Goal: Task Accomplishment & Management: Use online tool/utility

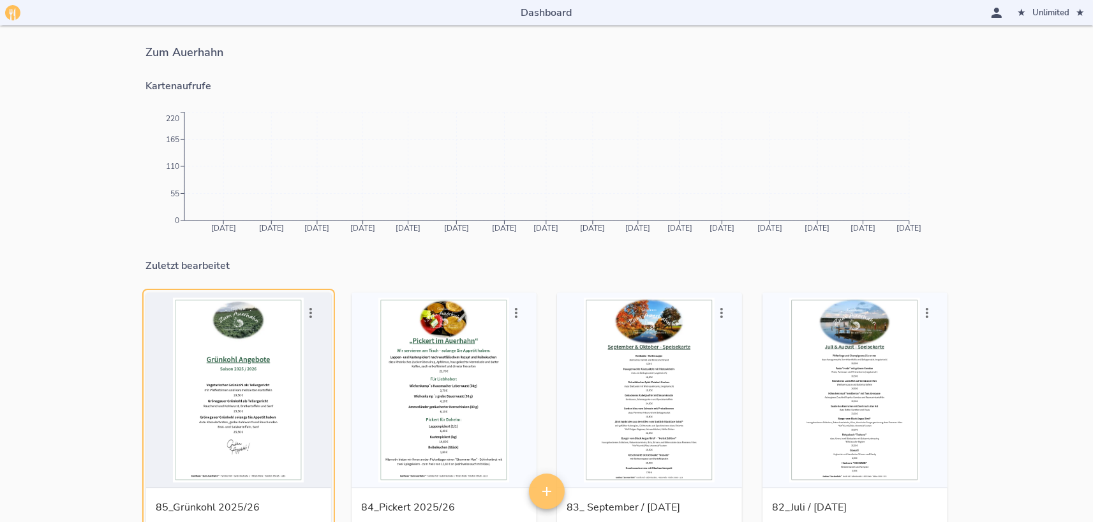
click at [642, 239] on icon "[DATE] [DATE] [DATE] [DATE] [DATE] [DATE] [DATE] [DATE] [DATE] [DATE] [DATE] [D…" at bounding box center [546, 176] width 801 height 128
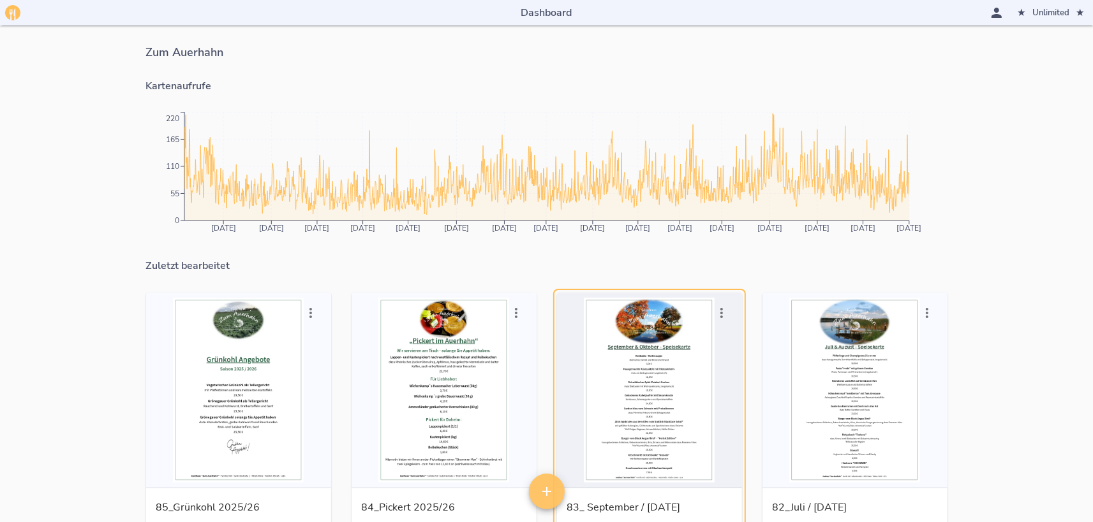
click at [688, 383] on div "button" at bounding box center [649, 390] width 175 height 185
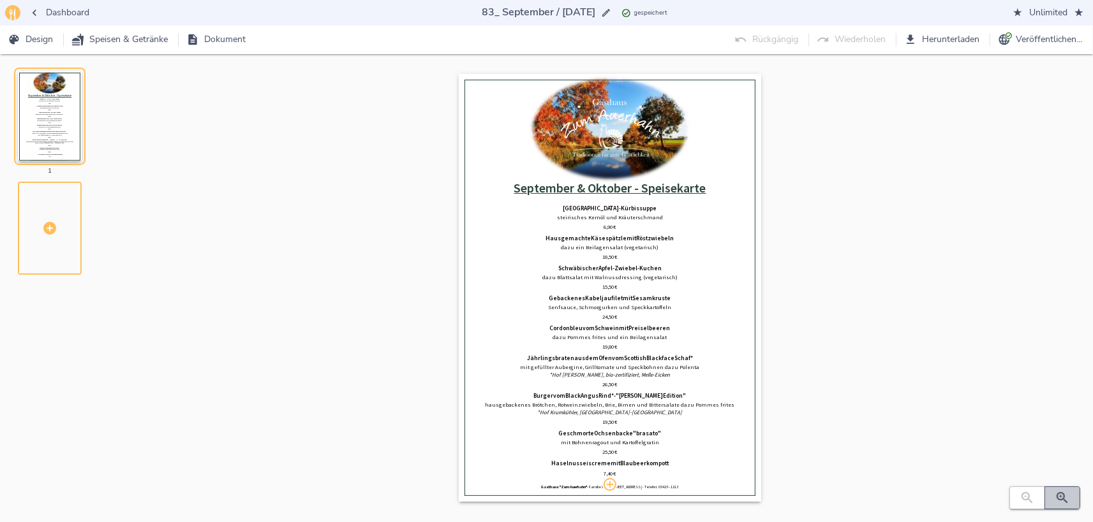
click at [1062, 495] on icon "button" at bounding box center [1062, 498] width 15 height 15
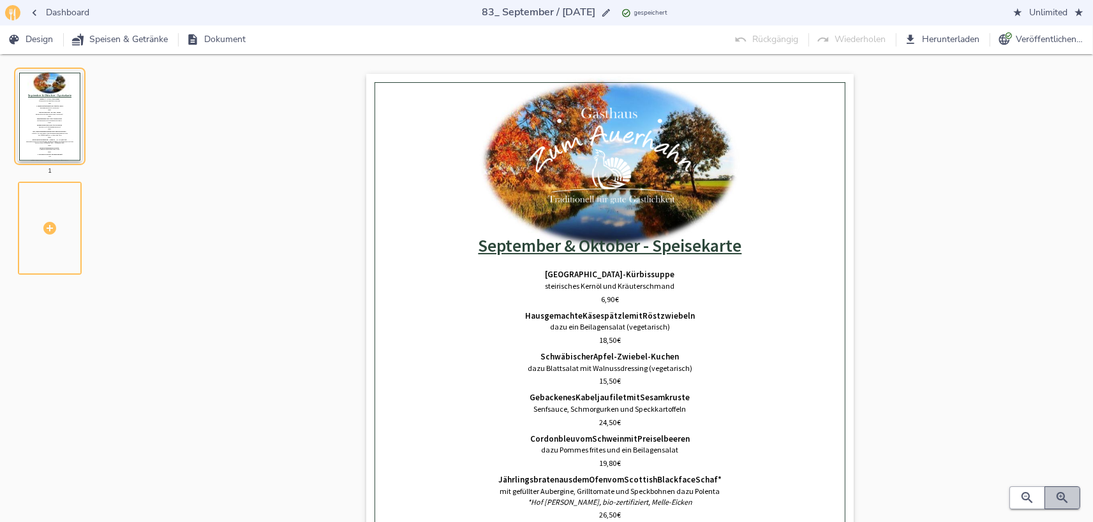
click at [1062, 495] on icon "button" at bounding box center [1062, 498] width 15 height 15
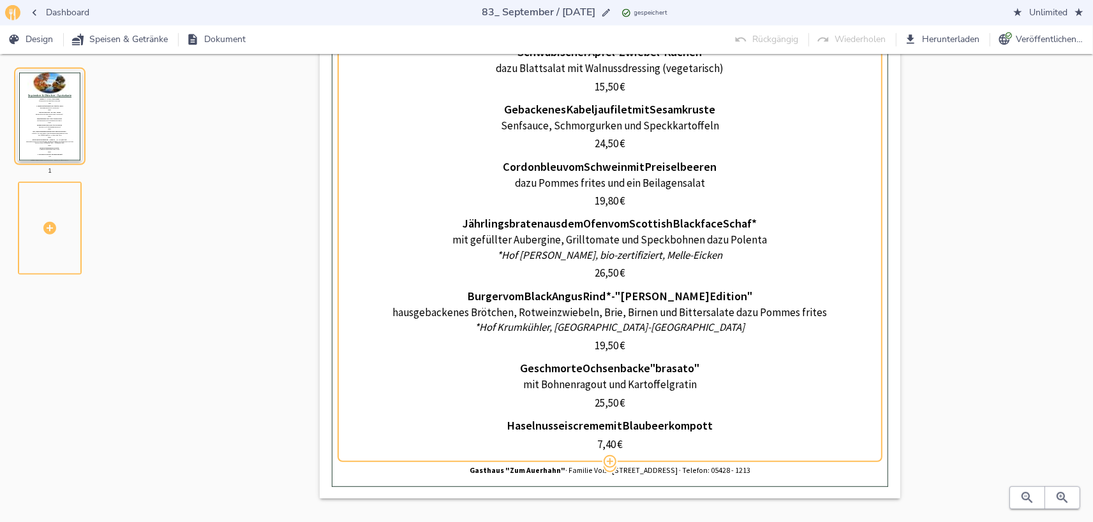
scroll to position [418, 0]
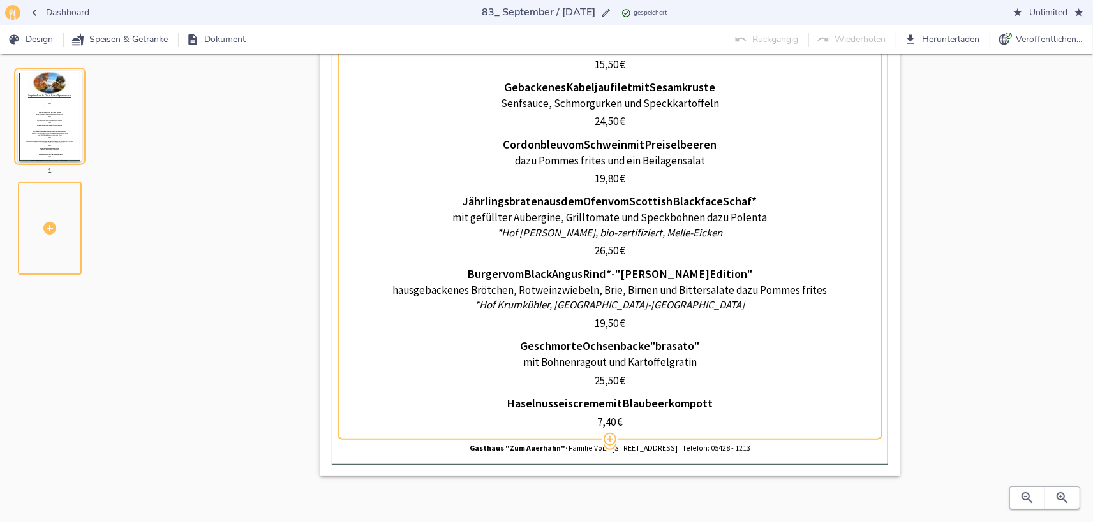
click at [467, 225] on p "mit gefüllter Aubergine, Grilltomate und Speckbohnen dazu Polenta" at bounding box center [609, 218] width 531 height 15
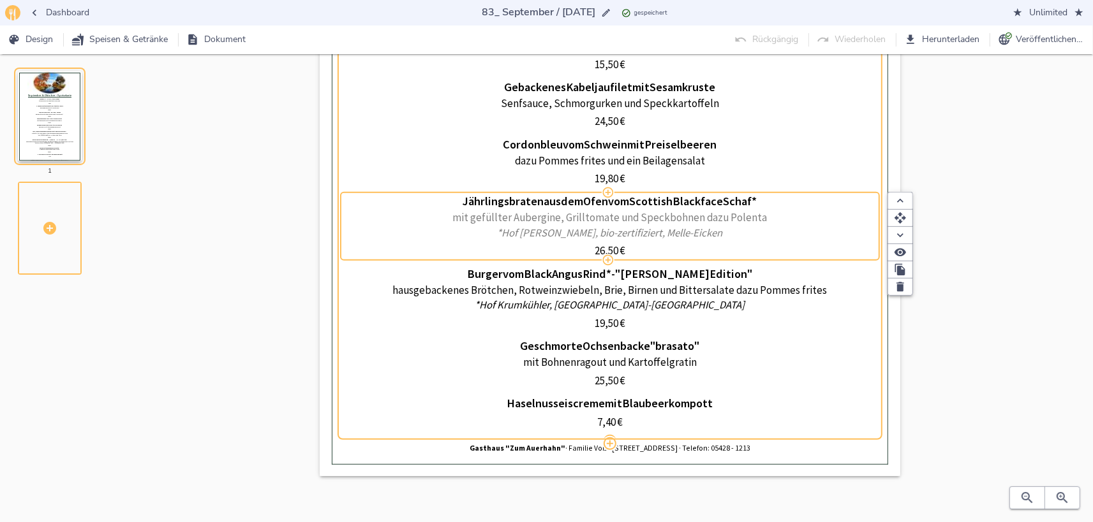
click at [455, 217] on p "mit gefüllter Aubergine, Grilltomate und Speckbohnen dazu Polenta" at bounding box center [609, 218] width 531 height 15
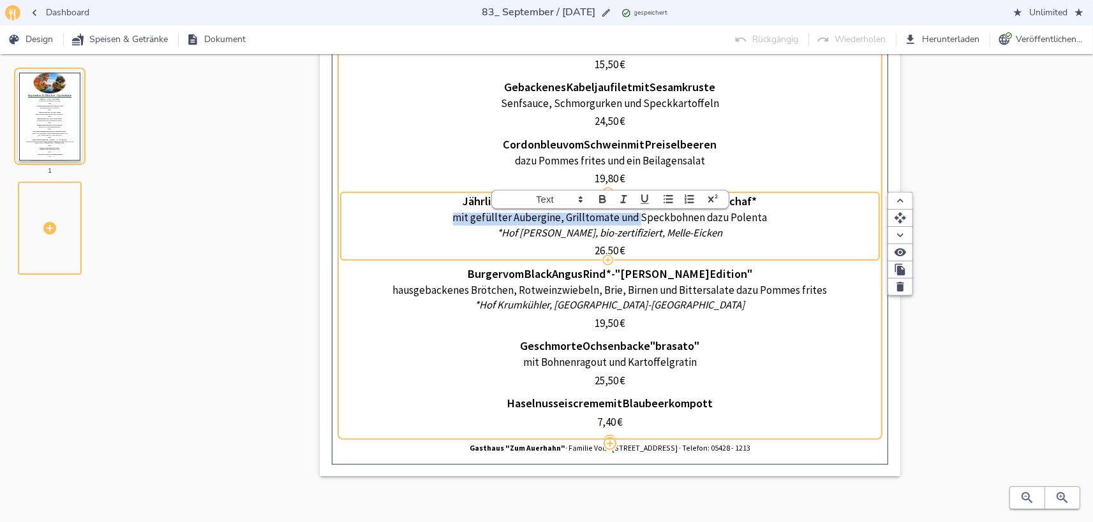
drag, startPoint x: 455, startPoint y: 217, endPoint x: 640, endPoint y: 216, distance: 185.6
click at [640, 216] on p "mit gefüllter Aubergine, Grilltomate und Speckbohnen dazu Polenta" at bounding box center [609, 218] width 531 height 15
drag, startPoint x: 533, startPoint y: 221, endPoint x: 602, endPoint y: 216, distance: 69.0
click at [602, 216] on p "Zweierlei Bohnen und Kartoffelgratin" at bounding box center [609, 218] width 531 height 15
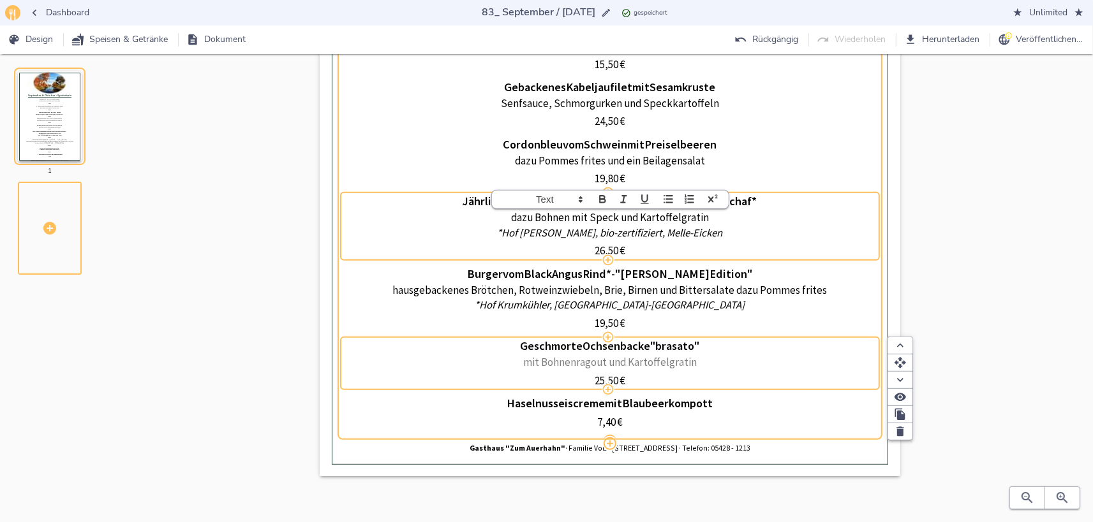
click at [556, 368] on p "mit Bohnenragout und Kartoffelgratin" at bounding box center [609, 362] width 531 height 15
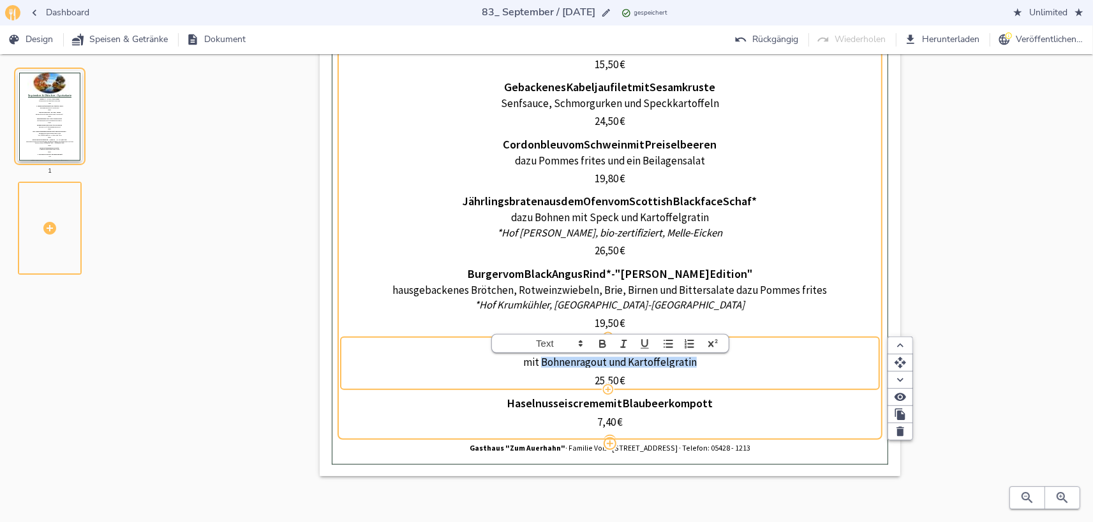
drag, startPoint x: 545, startPoint y: 362, endPoint x: 706, endPoint y: 361, distance: 160.8
click at [706, 361] on p "mit Bohnenragout und Kartoffelgratin" at bounding box center [609, 362] width 531 height 15
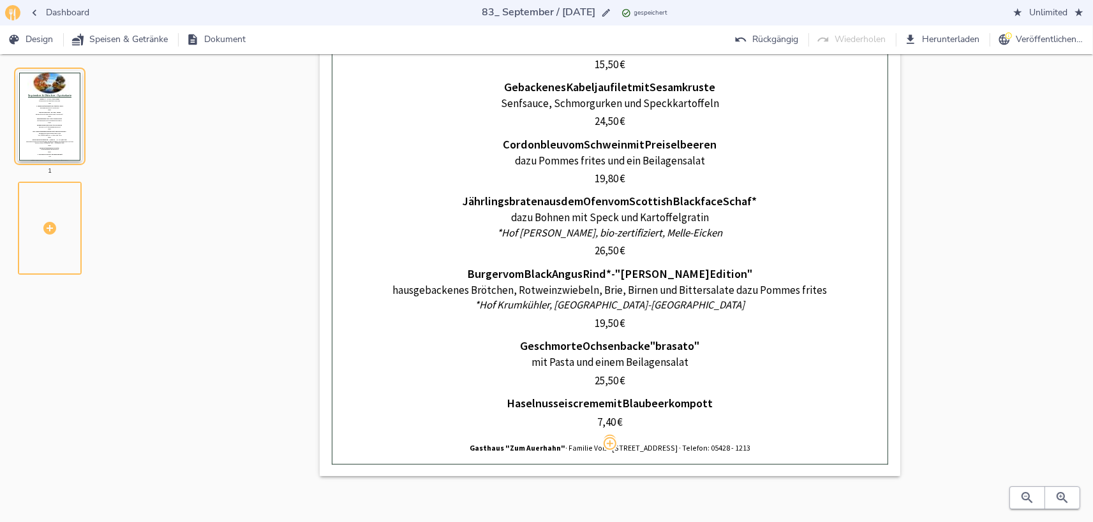
click at [984, 181] on div "0% Hochladen September & Oktober - Speisekarte [GEOGRAPHIC_DATA] - Kürbissuppe …" at bounding box center [609, 79] width 925 height 846
click at [1023, 33] on span "Veröffentlichen…" at bounding box center [1041, 40] width 82 height 16
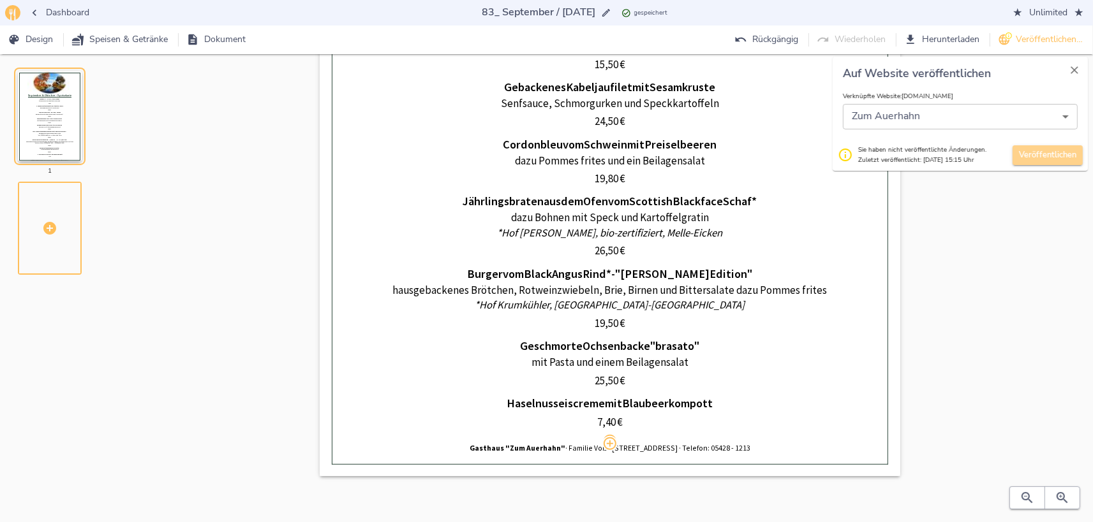
click at [1065, 158] on span "Veröffentlichen" at bounding box center [1047, 155] width 57 height 15
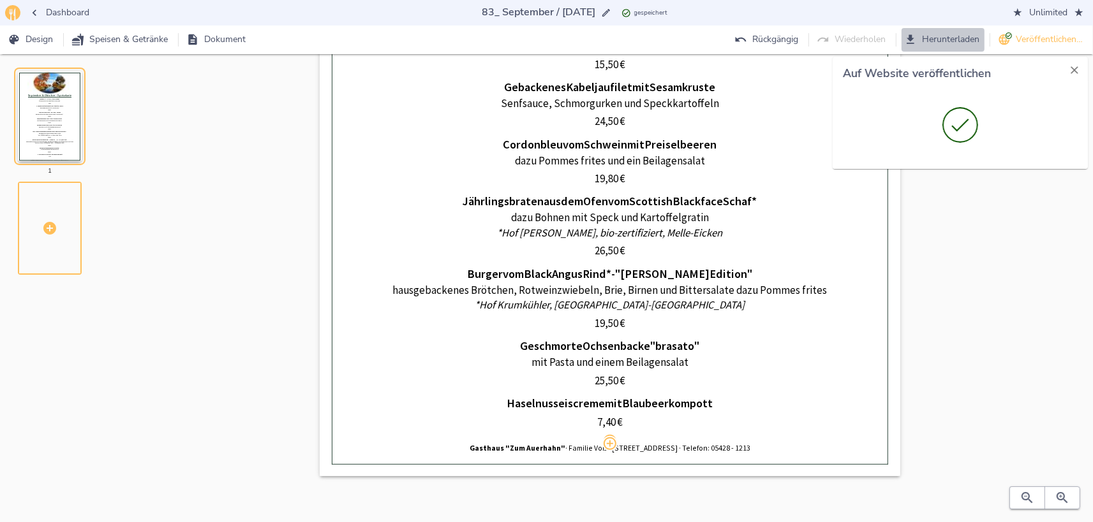
click at [938, 34] on span "Herunterladen" at bounding box center [943, 40] width 73 height 16
